Goal: Task Accomplishment & Management: Use online tool/utility

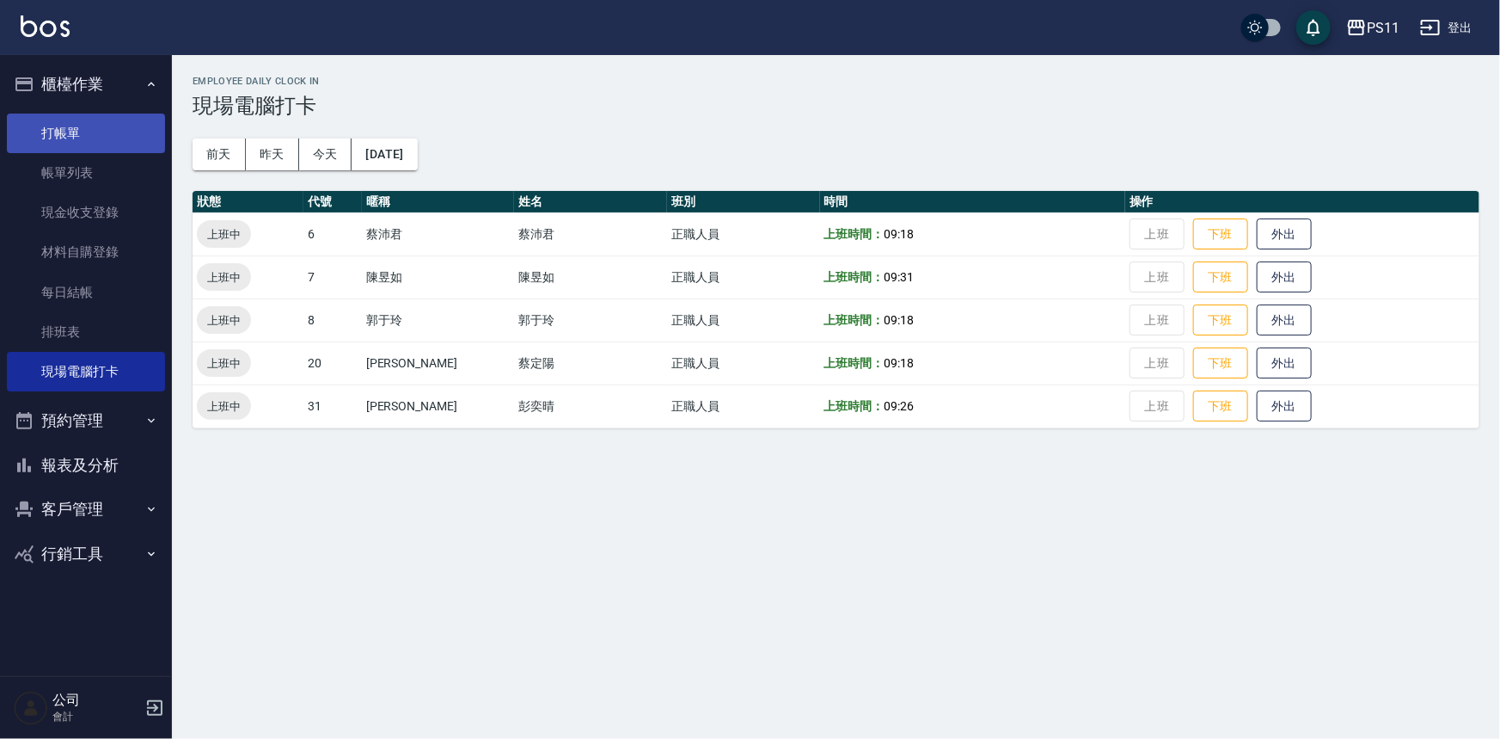
click at [148, 151] on link "打帳單" at bounding box center [86, 133] width 158 height 40
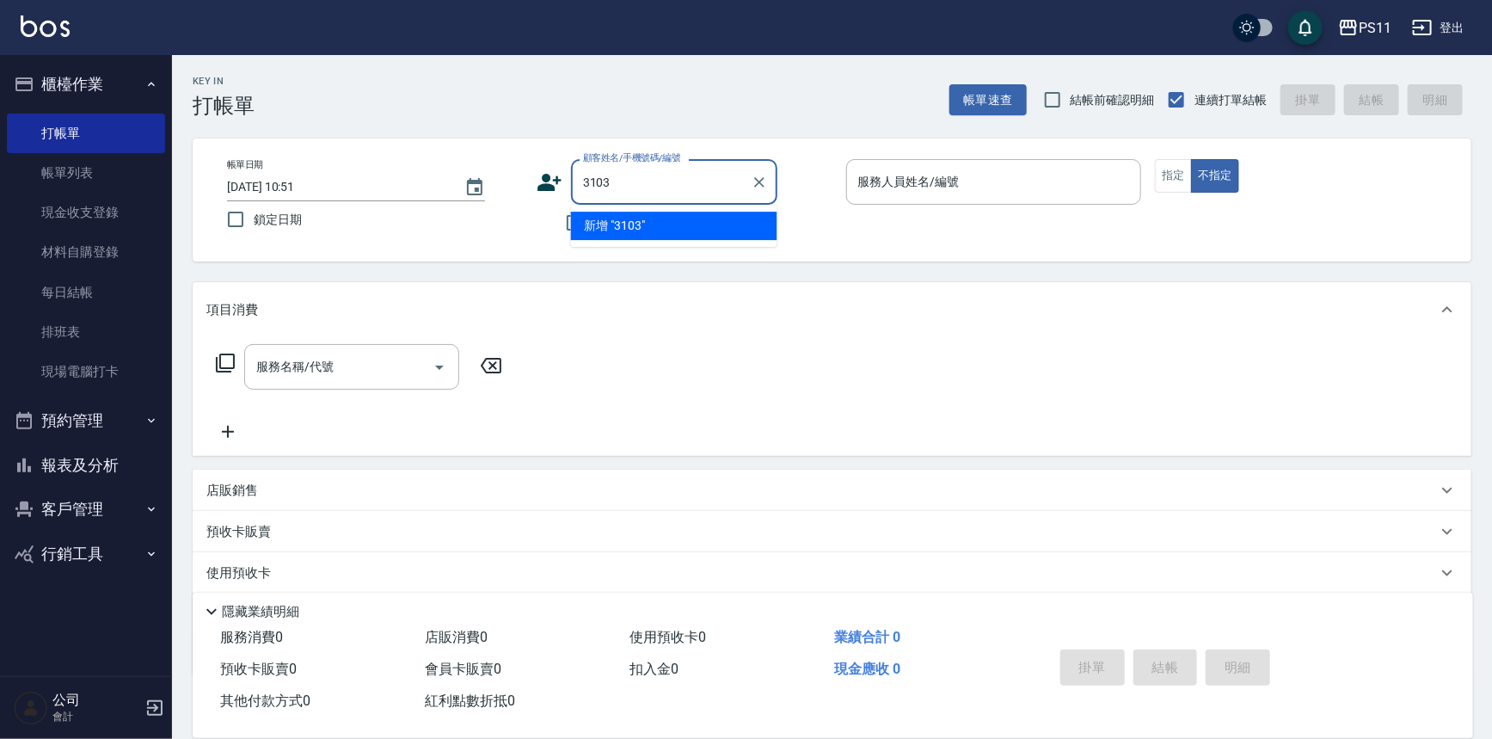
type input "3103"
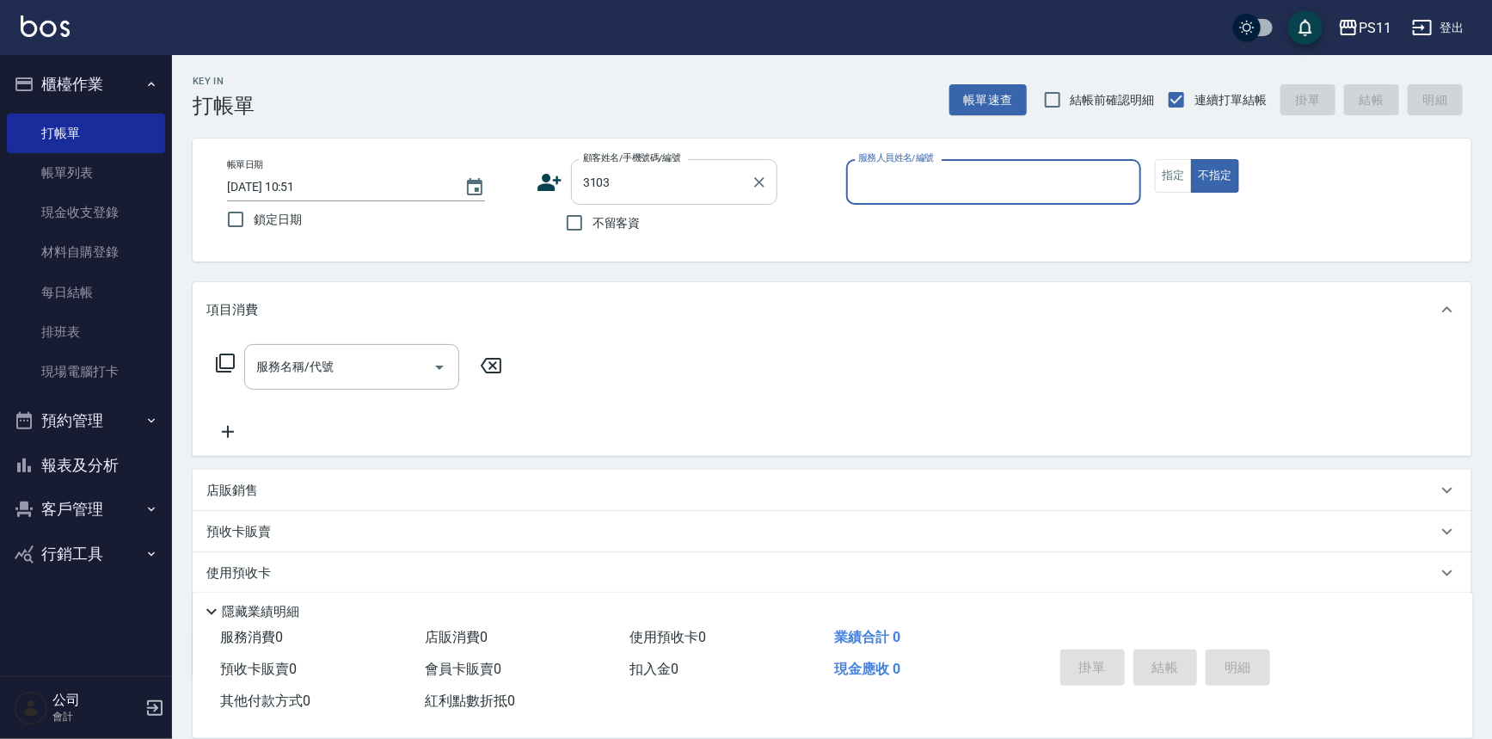
type input "7"
type input "[PERSON_NAME]/0976857180/3103"
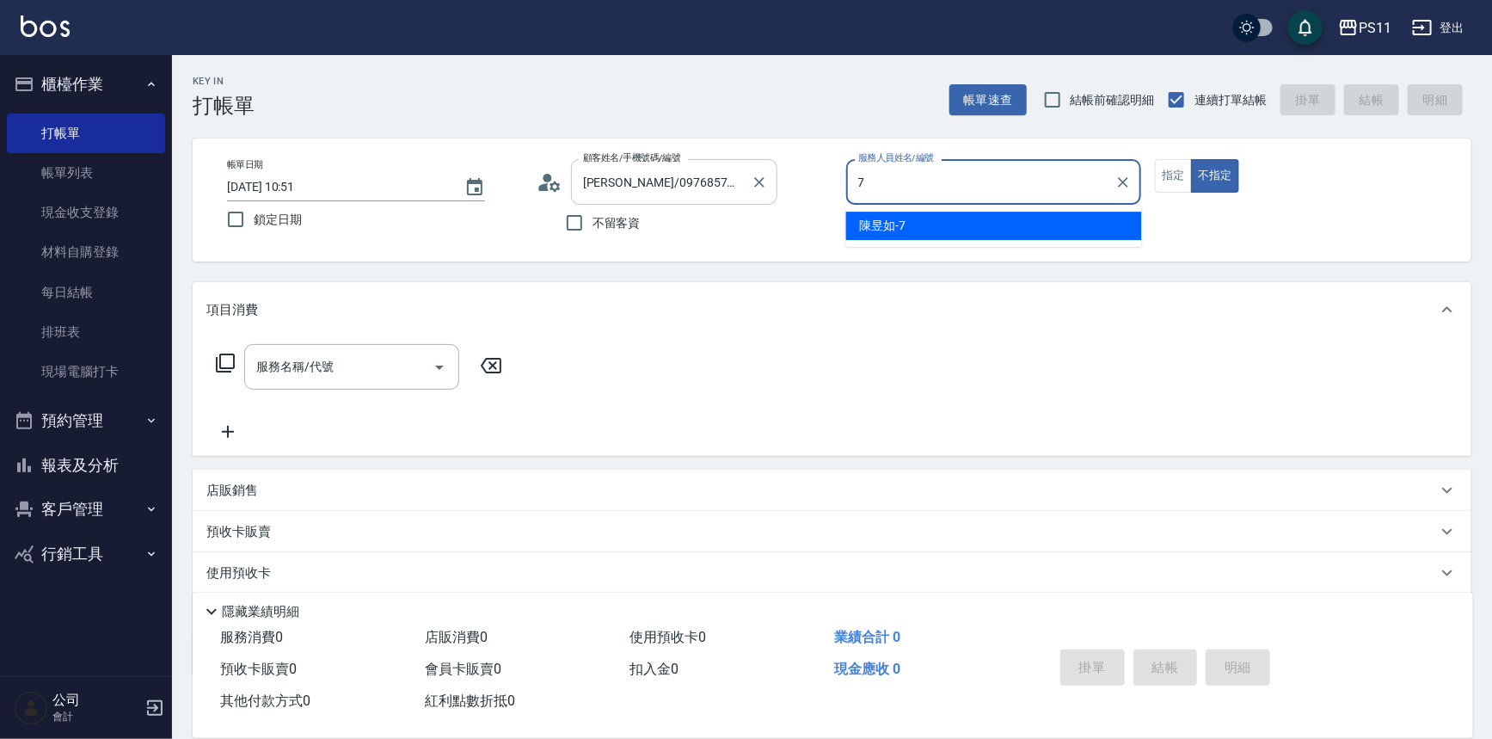
type input "[PERSON_NAME]-7"
type button "false"
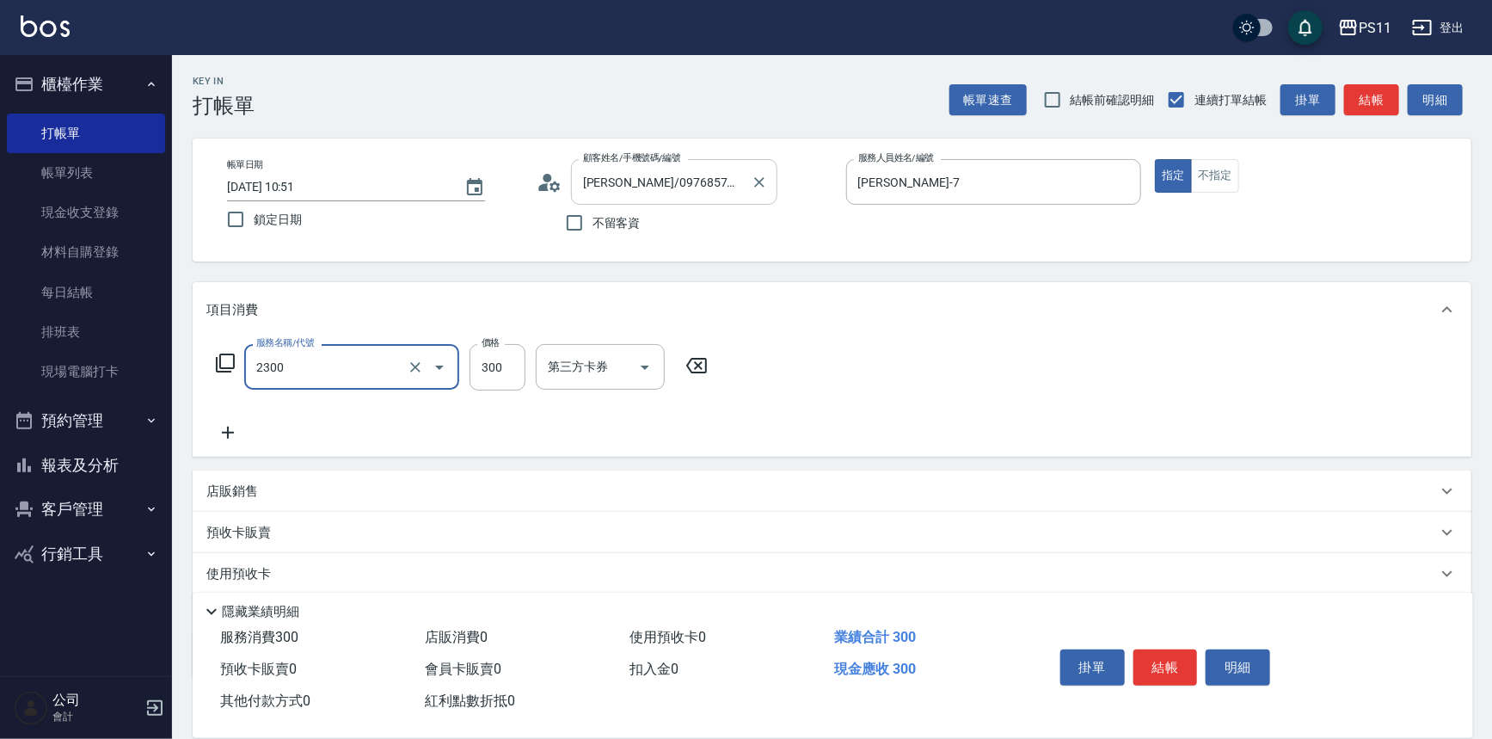
type input "剪髮(2300)"
type input "168"
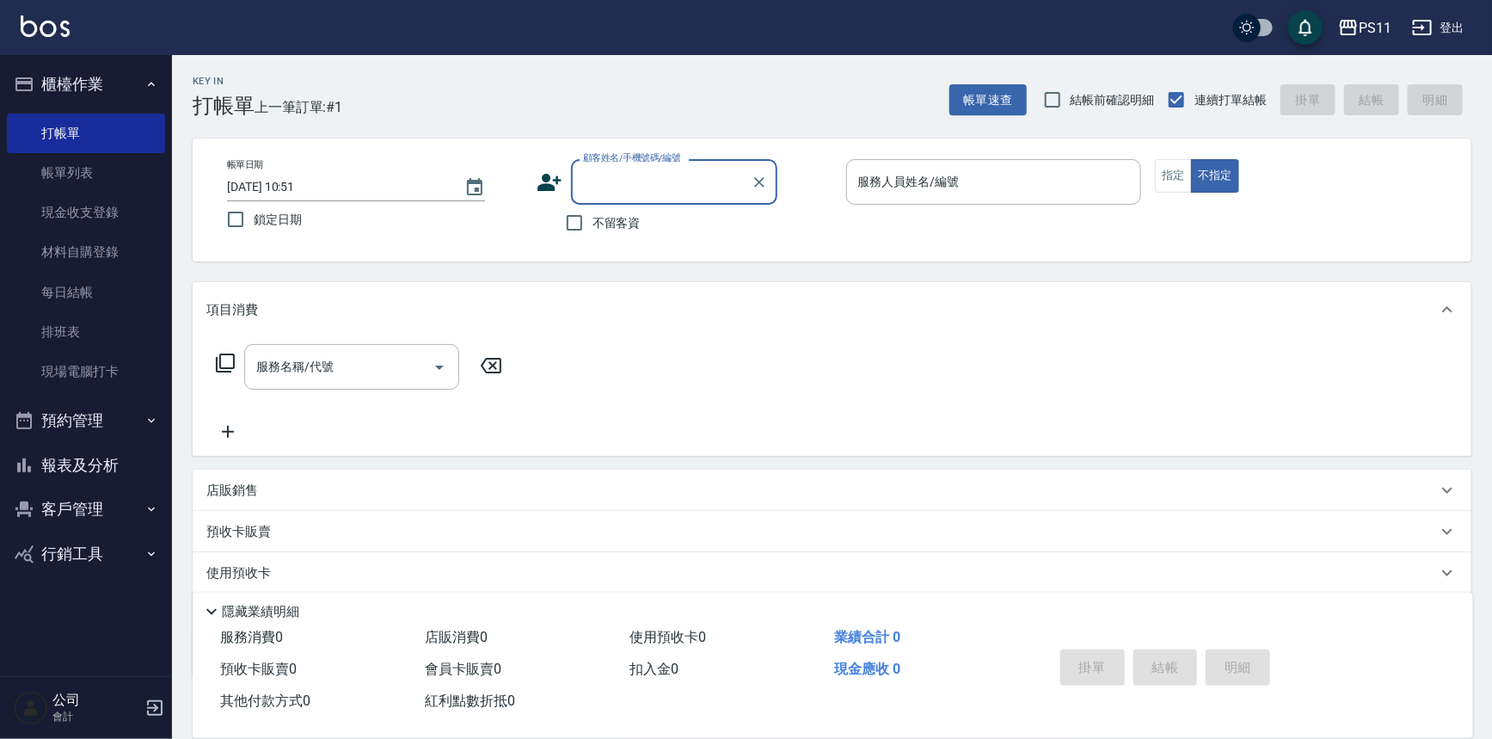
click at [107, 506] on button "客戶管理" at bounding box center [86, 509] width 158 height 45
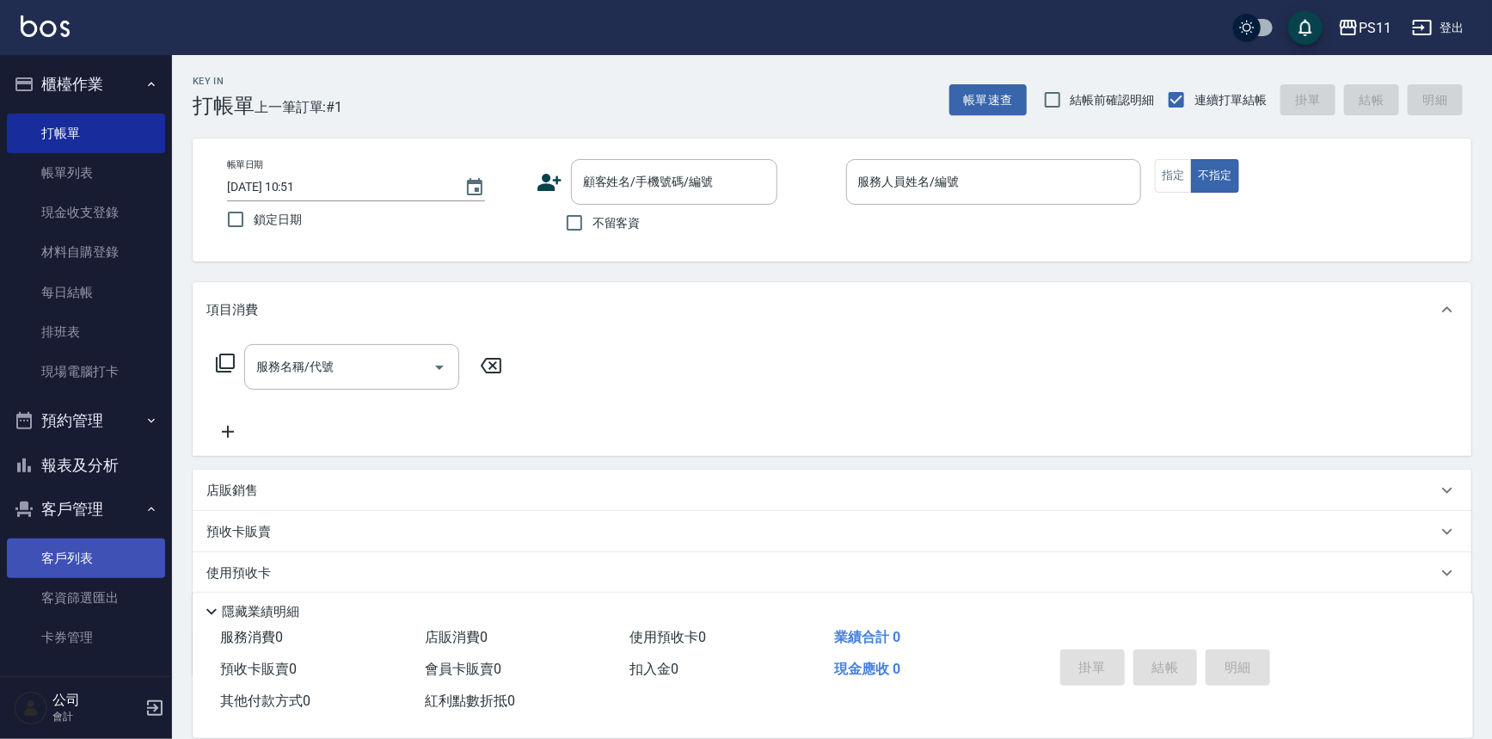
click at [109, 561] on link "客戶列表" at bounding box center [86, 558] width 158 height 40
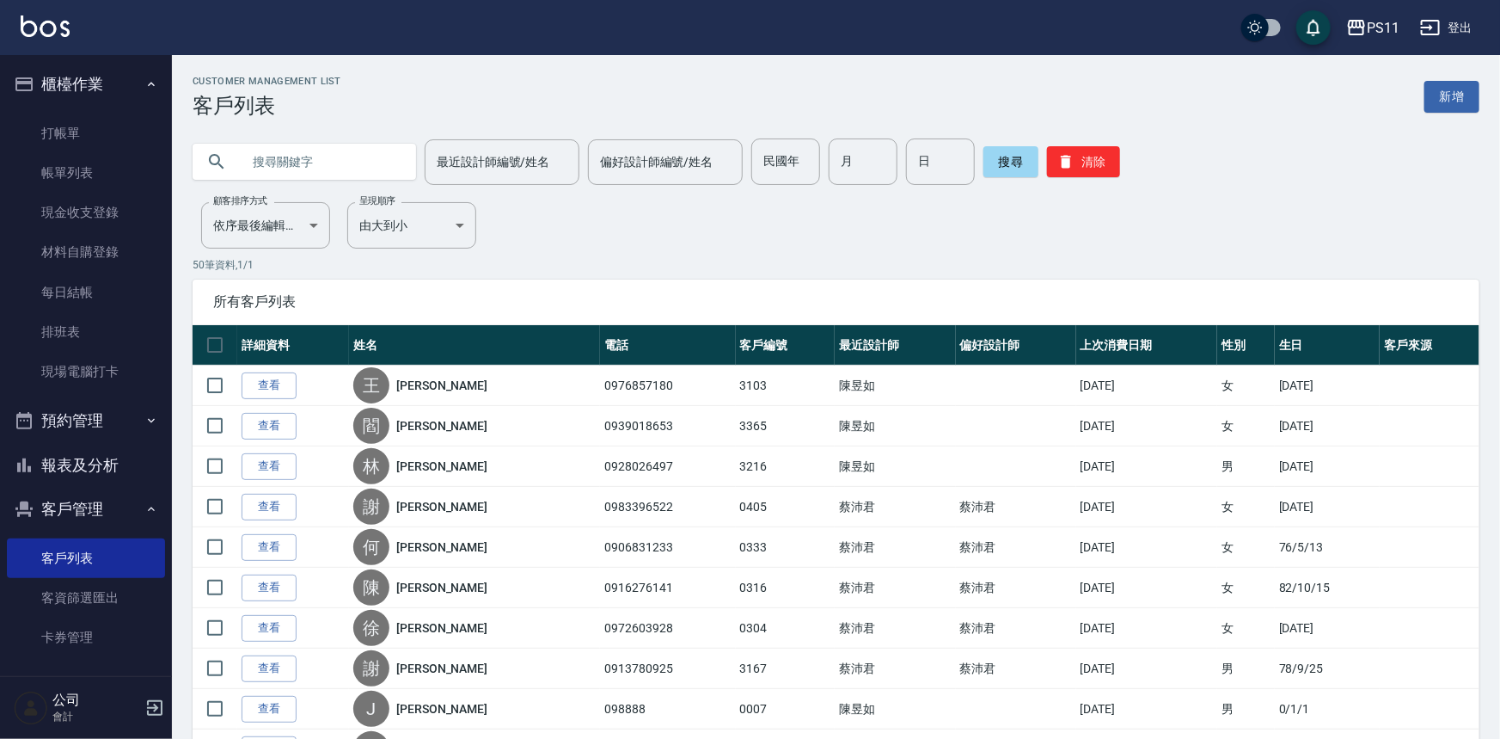
click at [391, 148] on input "text" at bounding box center [322, 161] width 162 height 46
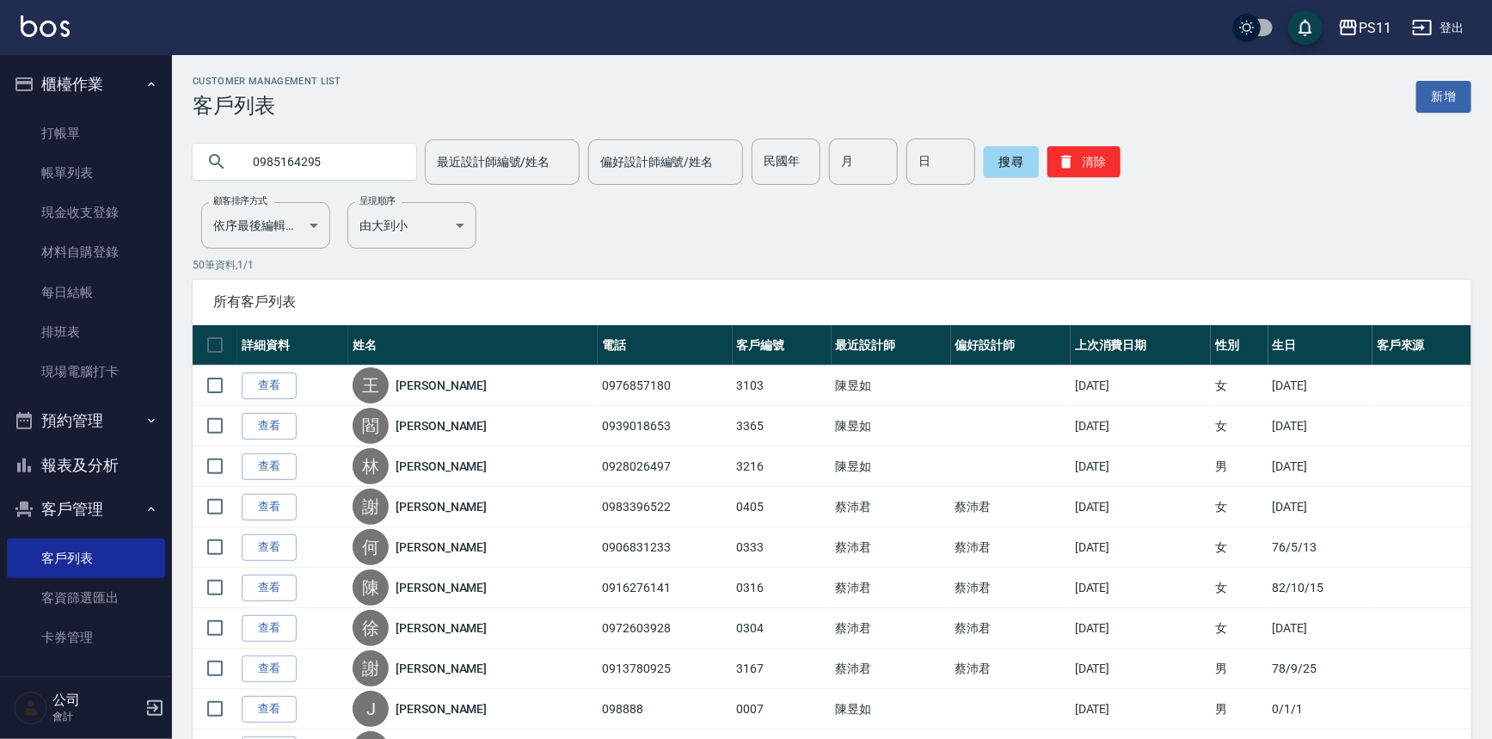
type input "0985164295"
